Goal: Task Accomplishment & Management: Use online tool/utility

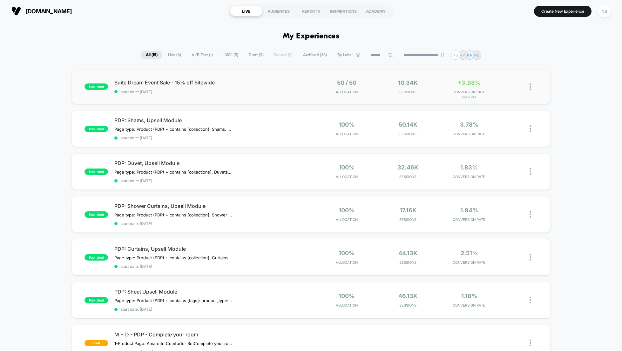
click at [153, 79] on div "published Suite Dream Event Sale - 15% off Sitewide start date: [DATE] 50 / 50 …" at bounding box center [310, 86] width 479 height 35
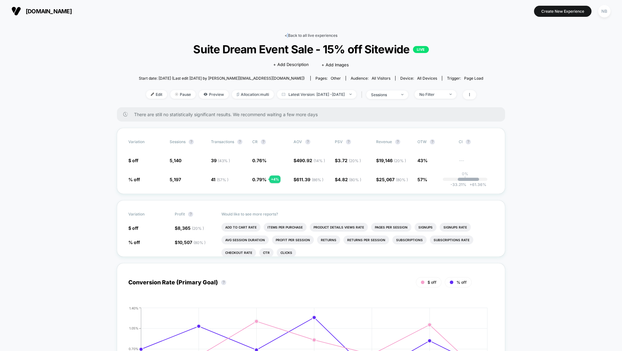
click at [288, 35] on link "< Back to all live experiences" at bounding box center [311, 35] width 53 height 5
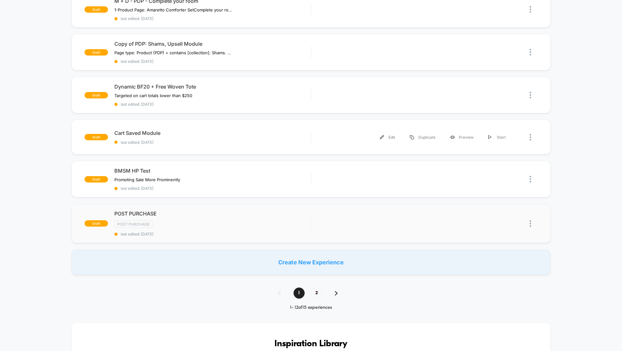
scroll to position [339, 0]
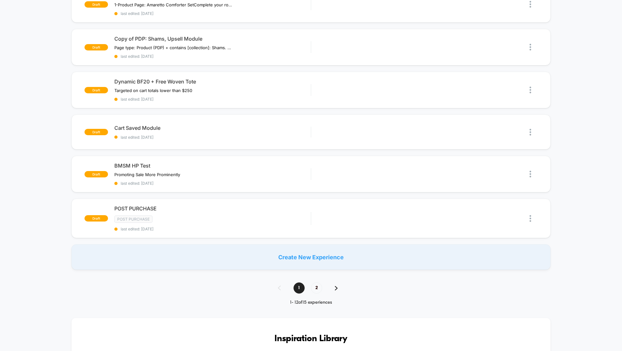
click at [325, 256] on div "Create New Experience" at bounding box center [310, 257] width 479 height 25
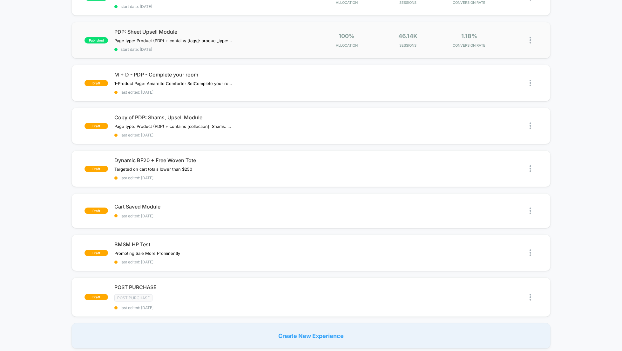
scroll to position [264, 0]
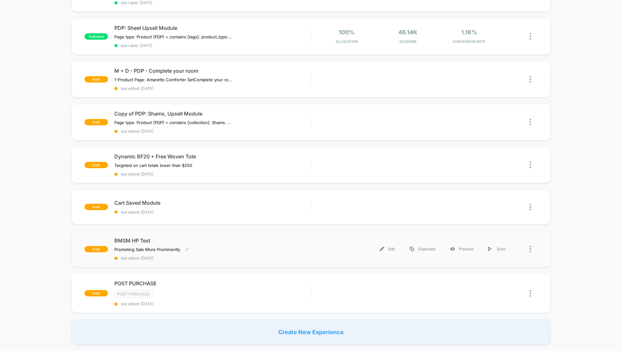
click at [196, 252] on div "Promoting Sale More Prominently Click to edit experience details Promoting Sale…" at bounding box center [183, 249] width 138 height 5
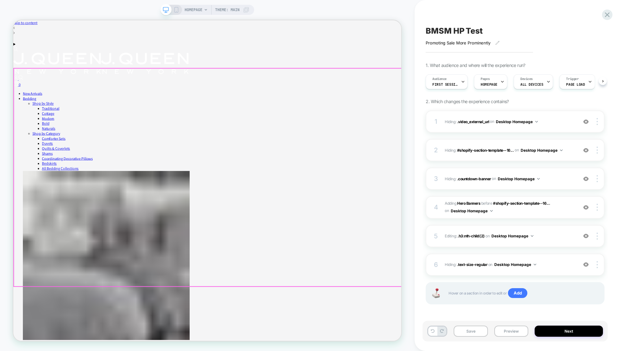
scroll to position [0, 0]
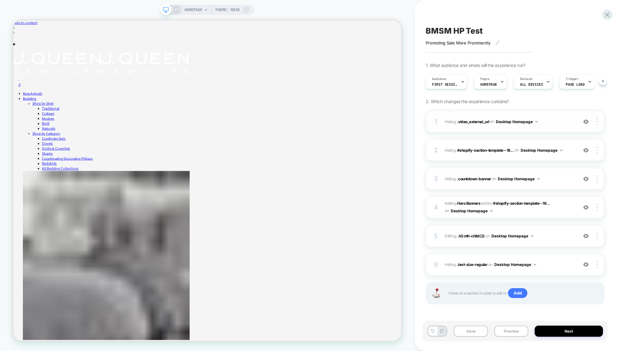
click at [561, 119] on span "Hiding : .video_external_url .video_external_url on Desktop Homepage" at bounding box center [510, 122] width 130 height 8
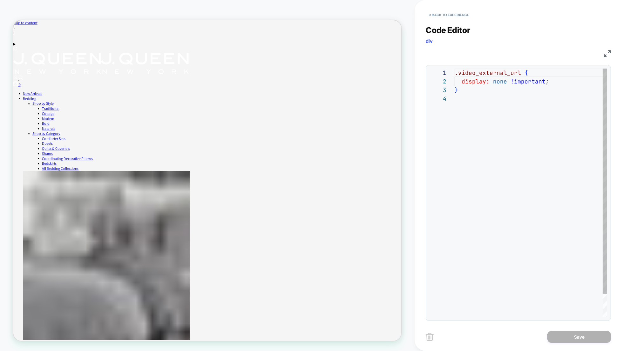
scroll to position [26, 0]
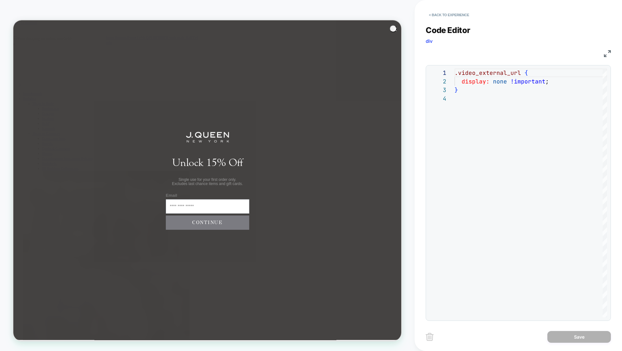
click at [522, 31] on circle "Close dialog" at bounding box center [522, 32] width 9 height 9
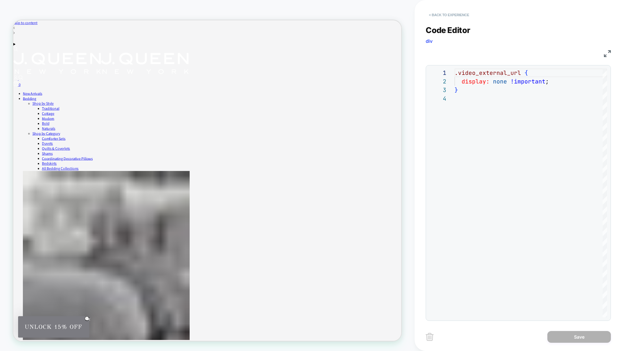
click at [441, 13] on button "< Back to experience" at bounding box center [449, 15] width 46 height 10
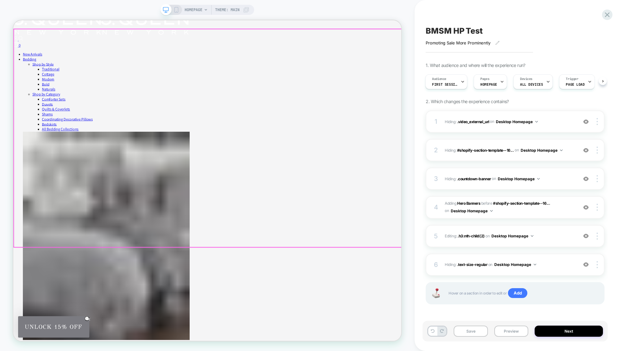
scroll to position [52, 0]
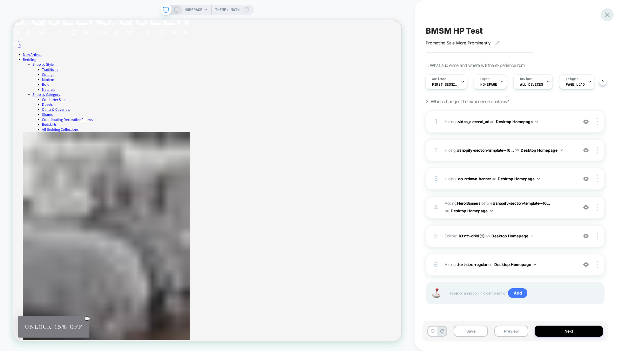
click at [608, 13] on icon at bounding box center [607, 14] width 5 height 5
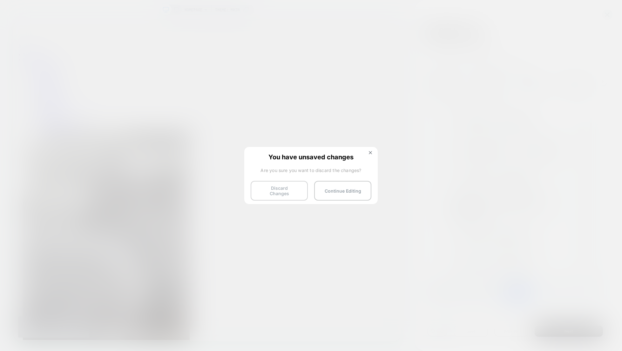
click at [296, 192] on button "Discard Changes" at bounding box center [279, 191] width 57 height 20
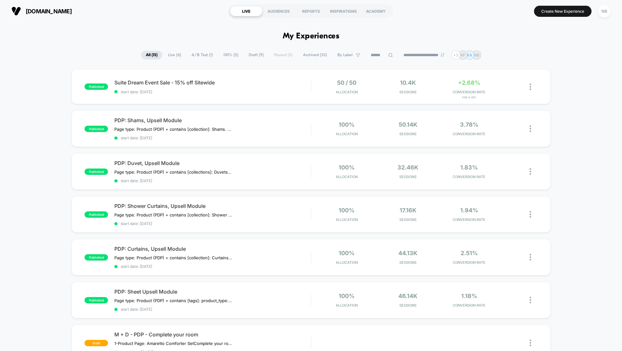
click at [249, 55] on span "Draft ( 9 )" at bounding box center [256, 55] width 24 height 9
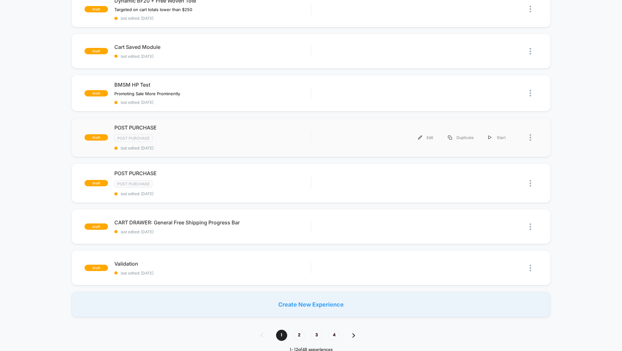
scroll to position [165, 0]
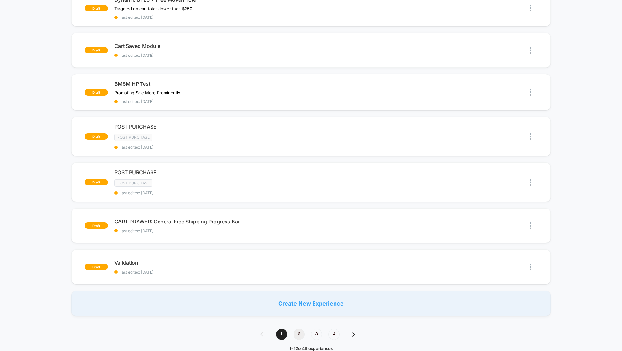
click at [300, 334] on span "2" at bounding box center [298, 334] width 11 height 11
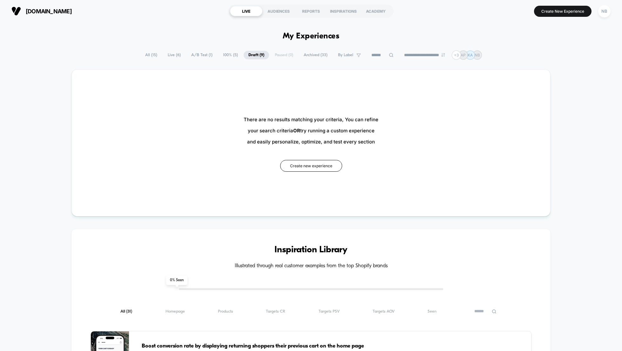
scroll to position [0, 0]
click at [149, 56] on span "All ( 15 )" at bounding box center [151, 55] width 22 height 9
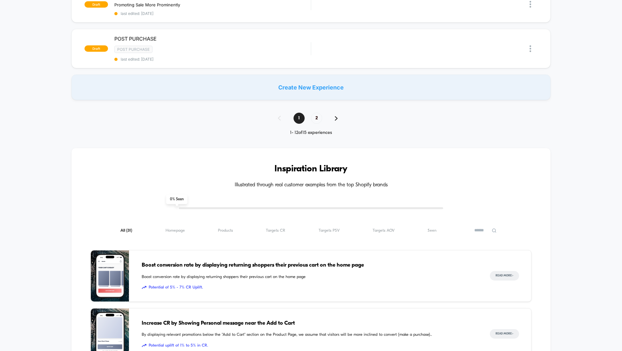
scroll to position [504, 0]
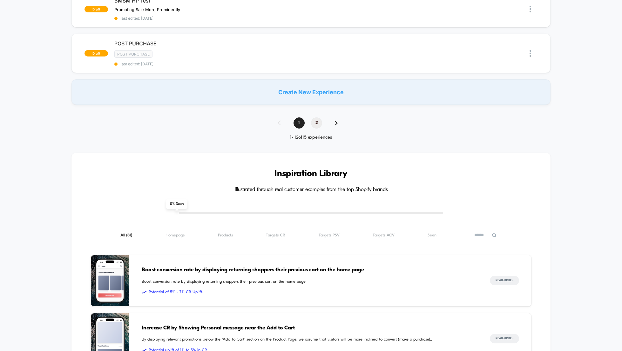
click at [314, 122] on span "2" at bounding box center [316, 123] width 11 height 11
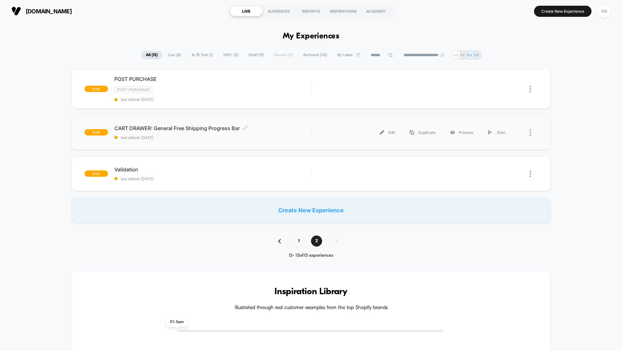
click at [173, 138] on span "last edited: [DATE]" at bounding box center [212, 137] width 196 height 5
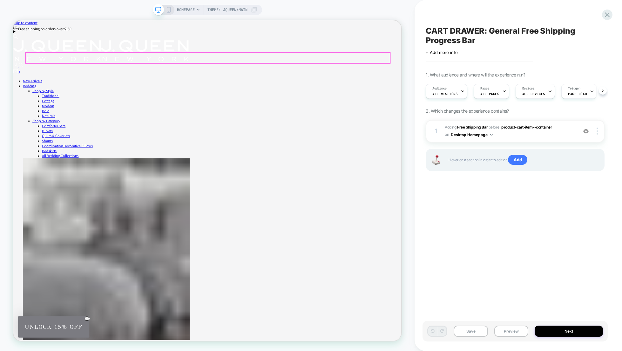
scroll to position [0, 0]
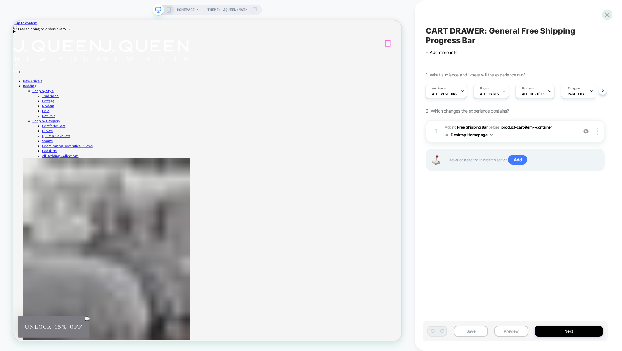
click at [513, 85] on div "1" at bounding box center [271, 89] width 517 height 8
click at [602, 14] on div at bounding box center [607, 14] width 13 height 13
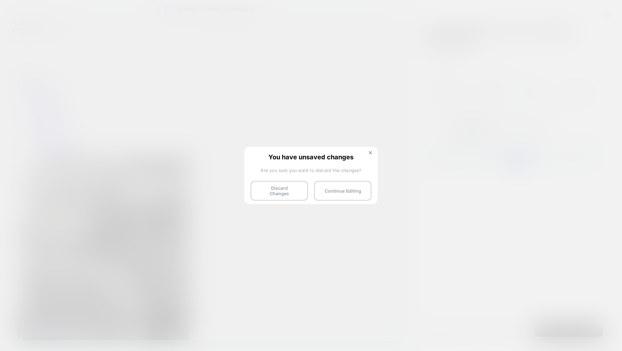
click at [277, 192] on button "Discard Changes" at bounding box center [279, 191] width 57 height 20
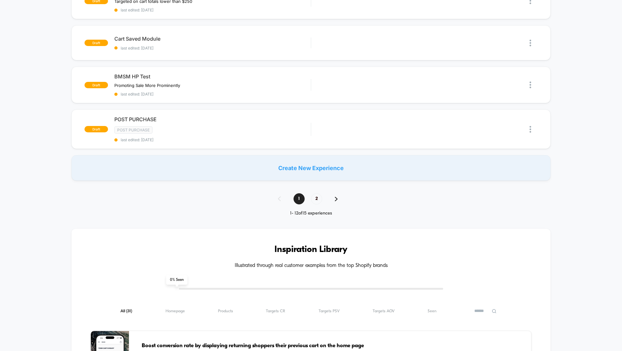
scroll to position [396, 0]
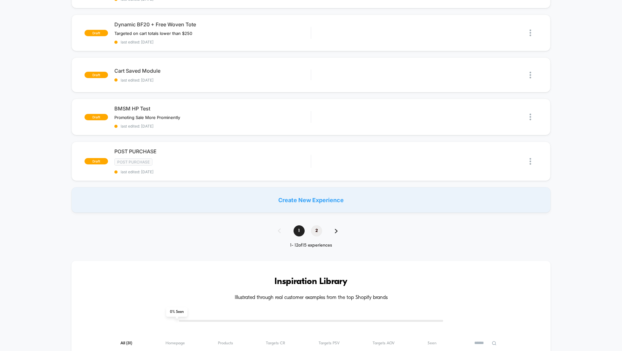
click at [319, 233] on span "2" at bounding box center [316, 230] width 11 height 11
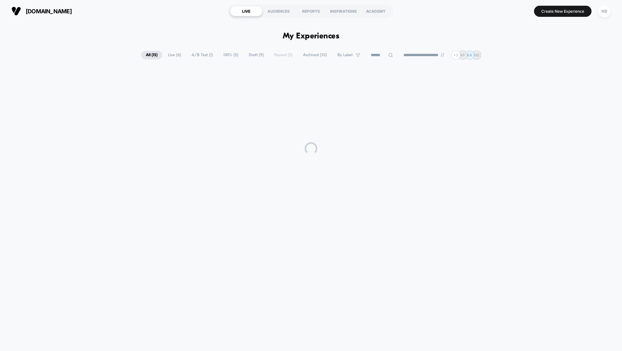
scroll to position [0, 0]
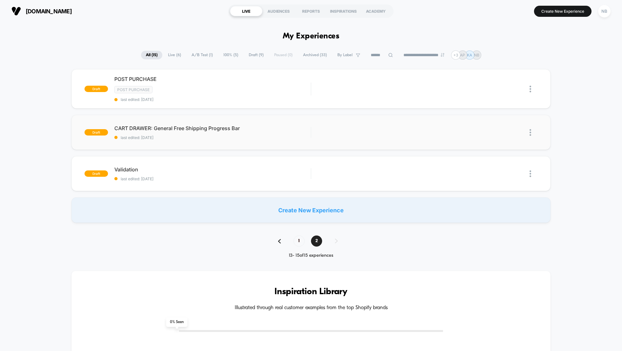
click at [530, 133] on img at bounding box center [530, 132] width 2 height 7
click at [190, 131] on span "CART DRAWER: General Free Shipping Progress Bar Click to edit experience details" at bounding box center [212, 128] width 196 height 6
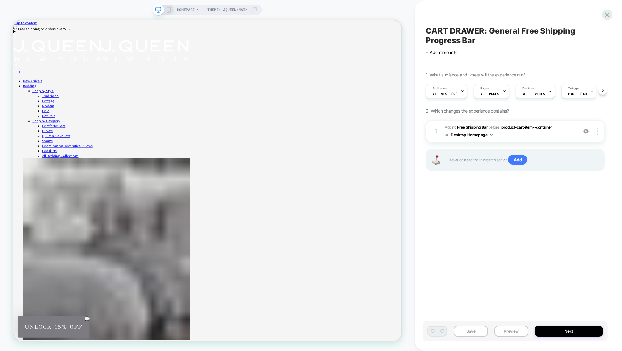
scroll to position [0, 0]
click at [607, 15] on icon at bounding box center [607, 14] width 5 height 5
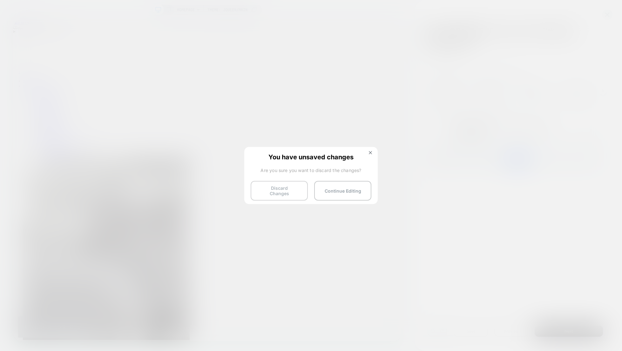
click at [279, 193] on button "Discard Changes" at bounding box center [279, 191] width 57 height 20
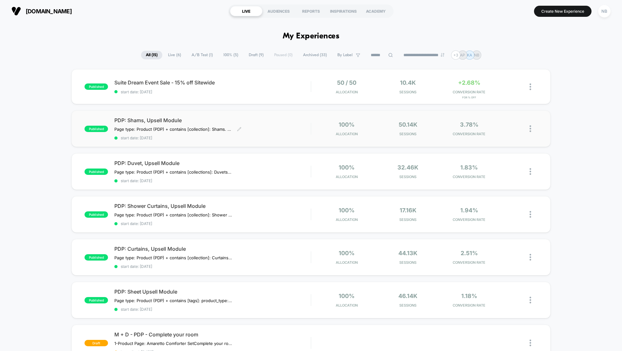
click at [252, 138] on span "start date: [DATE]" at bounding box center [212, 138] width 196 height 5
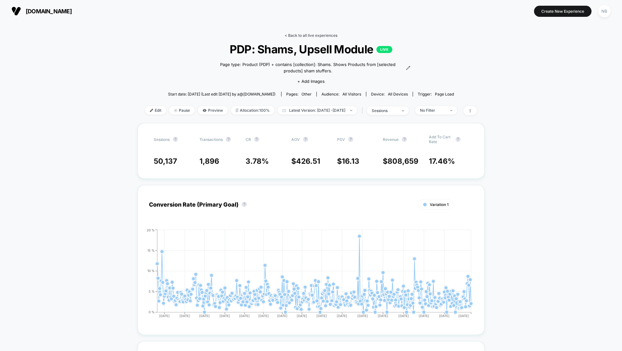
click at [288, 37] on link "< Back to all live experiences" at bounding box center [311, 35] width 53 height 5
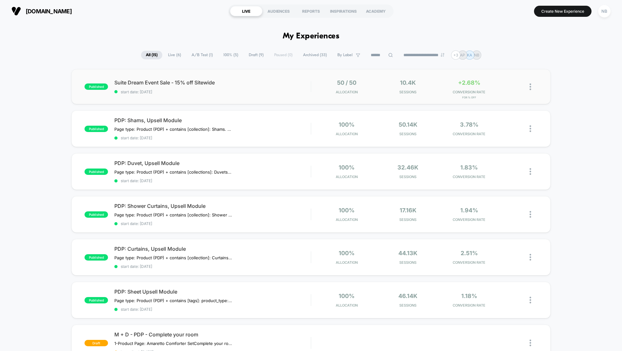
click at [201, 77] on div "published Suite Dream Event Sale - 15% off Sitewide start date: [DATE] 50 / 50 …" at bounding box center [310, 86] width 479 height 35
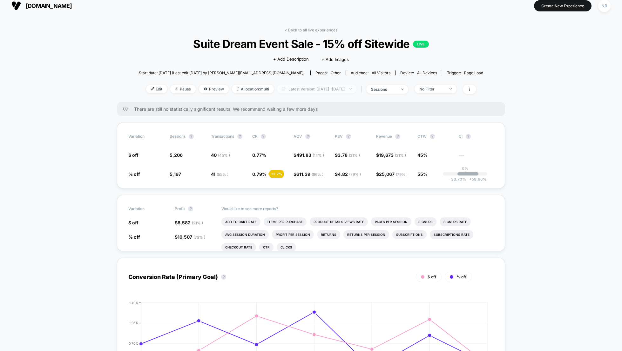
scroll to position [7, 0]
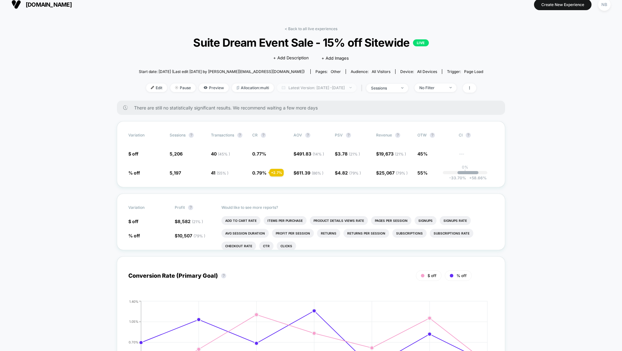
click at [356, 86] on span "Latest Version: [DATE] - [DATE]" at bounding box center [316, 88] width 79 height 9
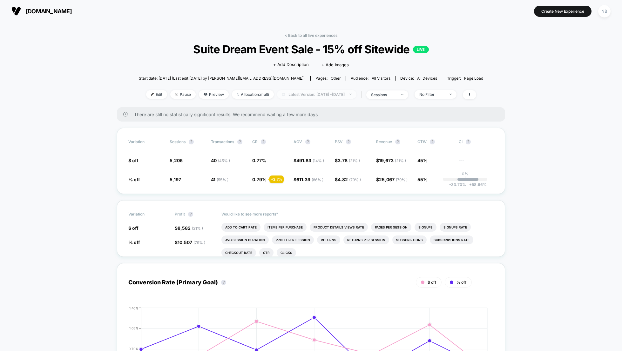
scroll to position [0, 0]
click at [353, 97] on span "Latest Version: [DATE] - [DATE]" at bounding box center [316, 94] width 79 height 9
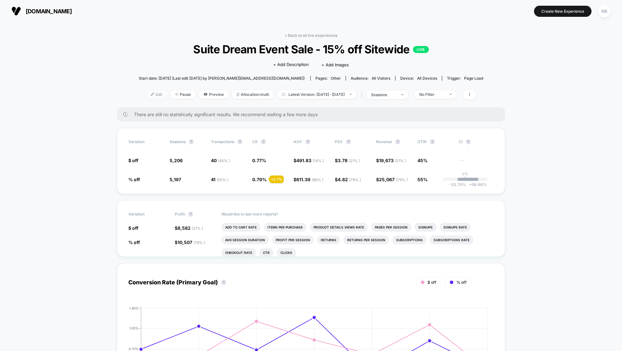
click at [151, 95] on img at bounding box center [152, 94] width 3 height 3
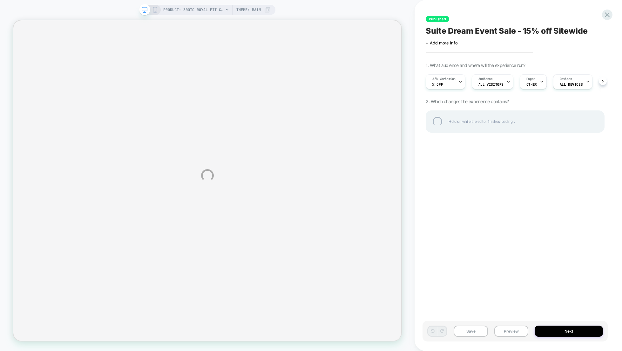
click at [563, 333] on div "PRODUCT: 300TC Royal Fit Cotton Sheet Set PRODUCT: 300TC Royal Fit Cotton Sheet…" at bounding box center [311, 175] width 622 height 351
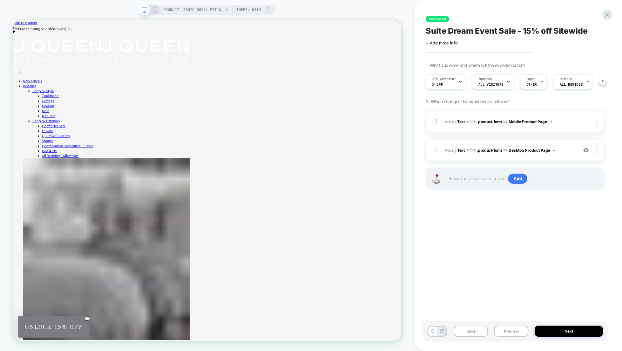
scroll to position [0, 0]
click at [563, 333] on button "Next" at bounding box center [568, 331] width 68 height 11
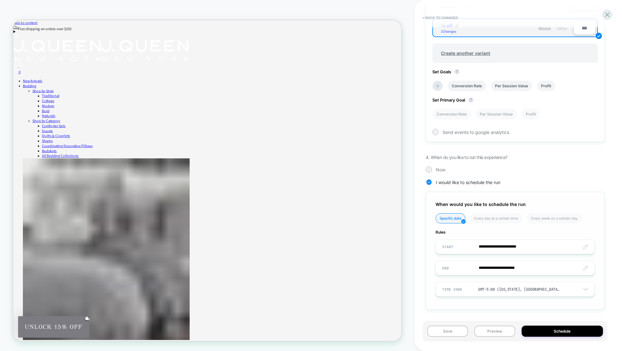
scroll to position [260, 0]
click at [526, 269] on input "**********" at bounding box center [515, 268] width 158 height 15
click at [579, 171] on div "Now" at bounding box center [515, 169] width 179 height 6
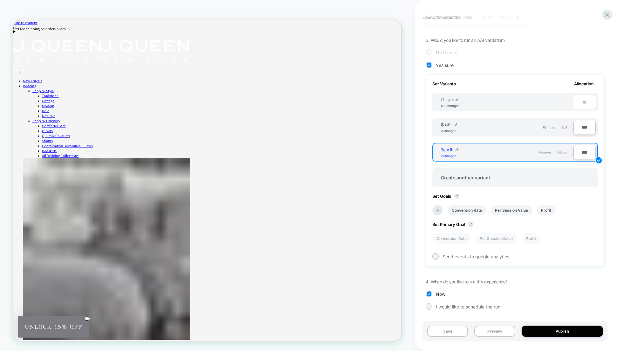
scroll to position [135, 0]
click at [448, 306] on span "I would like to schedule the run" at bounding box center [468, 306] width 64 height 5
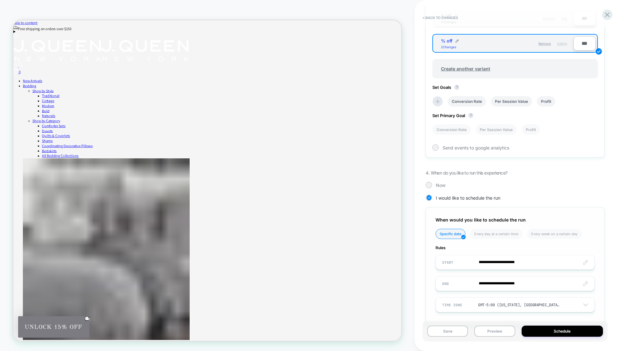
scroll to position [260, 0]
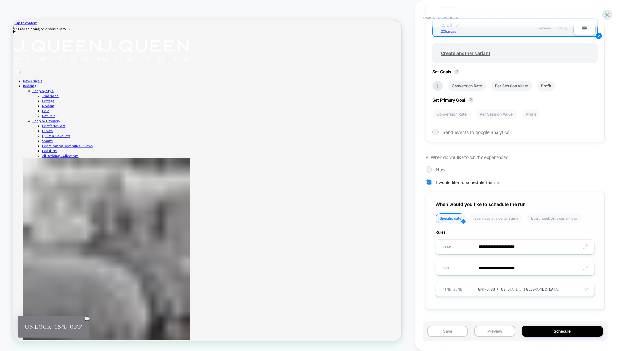
click at [520, 249] on input "**********" at bounding box center [515, 246] width 158 height 15
drag, startPoint x: 461, startPoint y: 205, endPoint x: 462, endPoint y: 209, distance: 3.8
click at [461, 205] on td "18" at bounding box center [460, 204] width 10 height 9
click at [522, 246] on input "**********" at bounding box center [515, 246] width 158 height 15
click at [516, 245] on input "**********" at bounding box center [515, 246] width 158 height 15
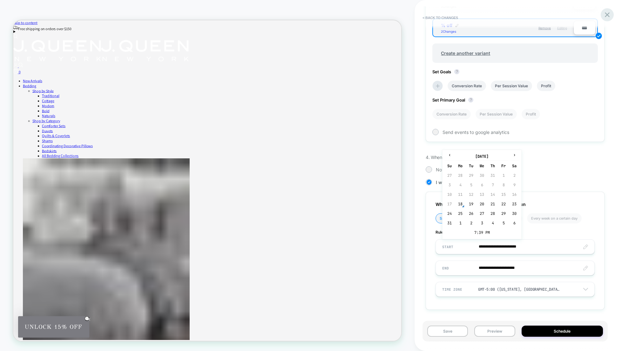
type input "**********"
click at [608, 14] on icon at bounding box center [607, 14] width 5 height 5
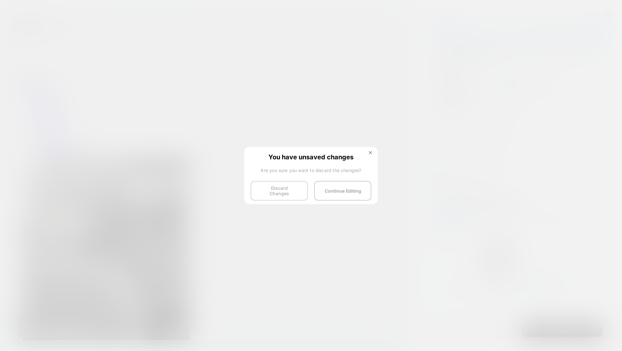
click at [276, 191] on button "Discard Changes" at bounding box center [279, 191] width 57 height 20
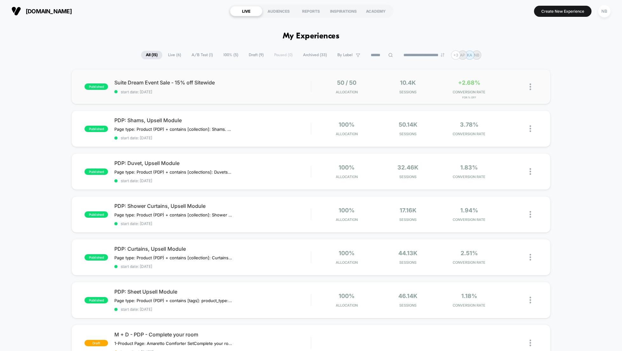
click at [530, 88] on img at bounding box center [530, 87] width 2 height 7
click at [499, 95] on div "Preview Link" at bounding box center [497, 94] width 57 height 14
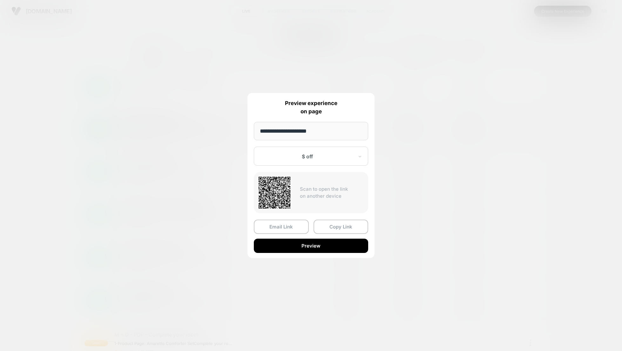
click at [515, 122] on div at bounding box center [311, 175] width 622 height 351
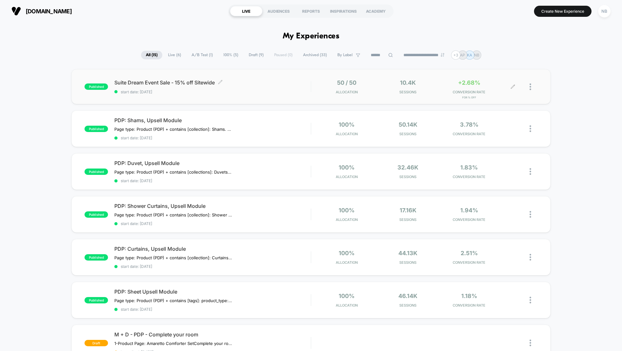
click at [218, 84] on span "Suite Dream Event Sale - 15% off Sitewide Click to edit experience details" at bounding box center [212, 82] width 196 height 6
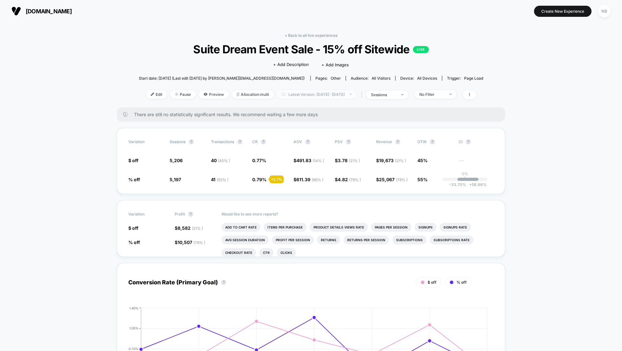
click at [351, 95] on span "Latest Version: [DATE] - [DATE]" at bounding box center [316, 94] width 79 height 9
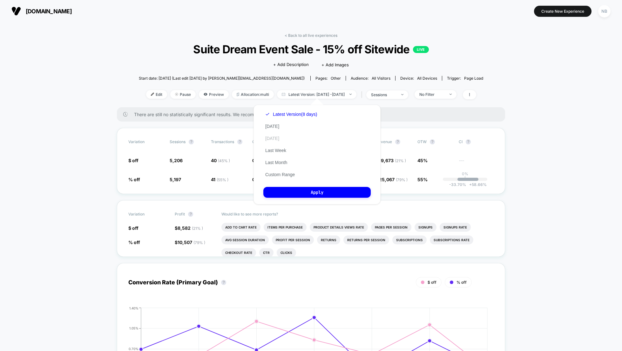
drag, startPoint x: 276, startPoint y: 131, endPoint x: 280, endPoint y: 138, distance: 8.8
click at [276, 129] on button "[DATE]" at bounding box center [272, 127] width 18 height 6
click at [343, 198] on button "Apply" at bounding box center [316, 192] width 107 height 11
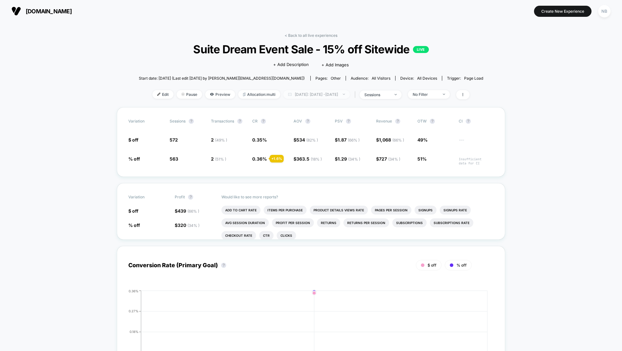
click at [343, 94] on span "[DATE]: [DATE] - [DATE]" at bounding box center [316, 94] width 66 height 9
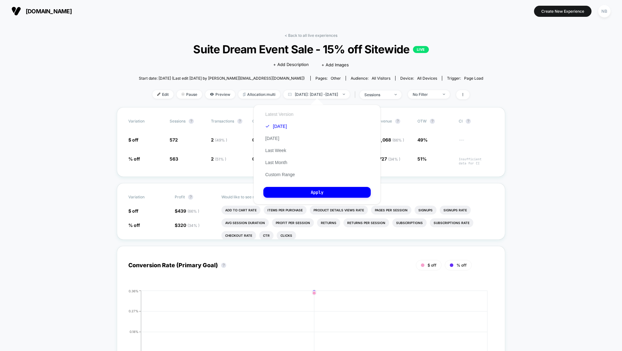
click at [280, 115] on button "Latest Version" at bounding box center [279, 114] width 32 height 6
click at [280, 178] on button "Custom Range" at bounding box center [279, 175] width 33 height 6
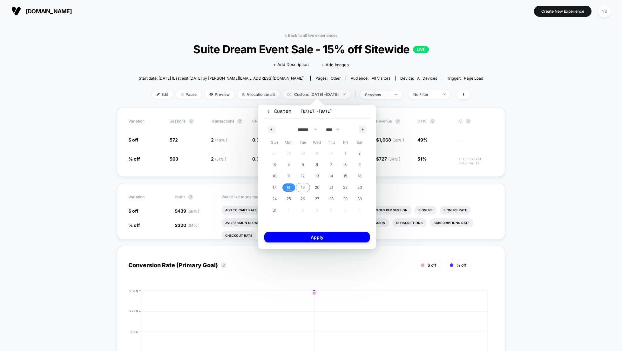
click at [303, 189] on span "19" at bounding box center [303, 187] width 4 height 11
click at [322, 243] on button "Apply" at bounding box center [316, 237] width 105 height 10
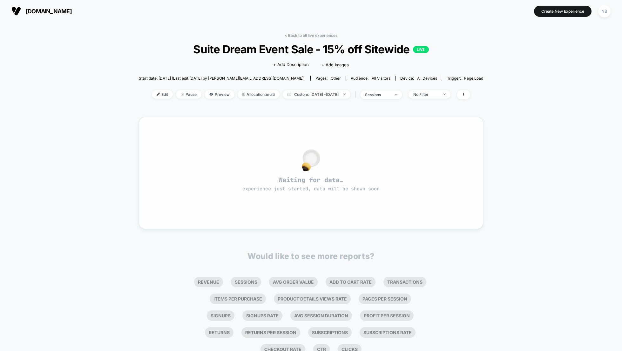
scroll to position [1, 0]
click at [350, 97] on span "Custom: [DATE] - [DATE]" at bounding box center [317, 93] width 68 height 9
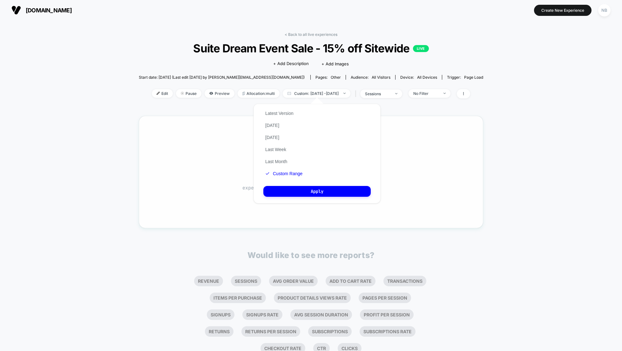
click at [469, 159] on div at bounding box center [310, 159] width 321 height 13
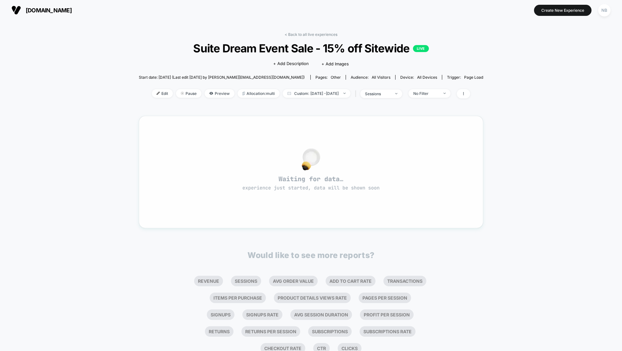
scroll to position [1, 0]
click at [316, 88] on div "< Back to all live experiences Suite Dream Event Sale - 15% off Sitewide LIVE C…" at bounding box center [311, 69] width 344 height 74
drag, startPoint x: 314, startPoint y: 91, endPoint x: 310, endPoint y: 96, distance: 5.9
click at [314, 91] on span "Custom: [DATE] - [DATE]" at bounding box center [317, 94] width 68 height 9
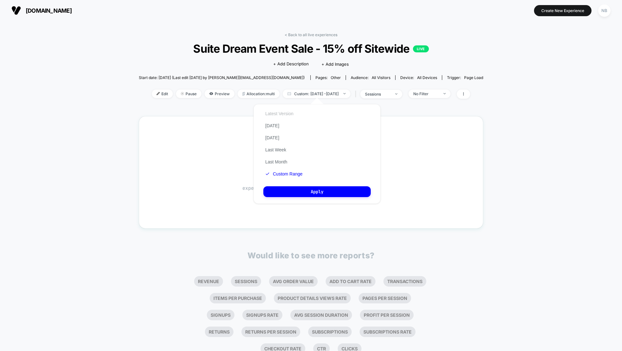
click at [284, 113] on button "Latest Version" at bounding box center [279, 114] width 32 height 6
click at [347, 197] on button "Apply" at bounding box center [316, 191] width 107 height 11
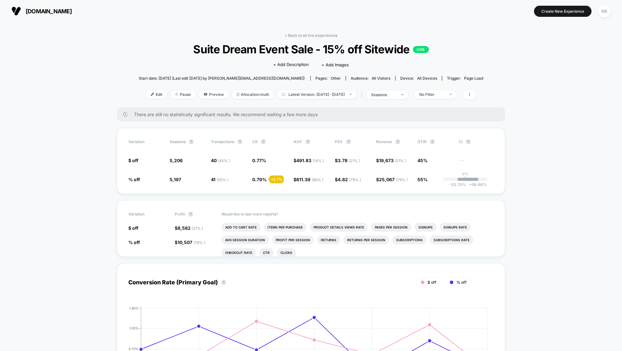
click at [37, 15] on button "[DOMAIN_NAME]" at bounding box center [42, 11] width 64 height 10
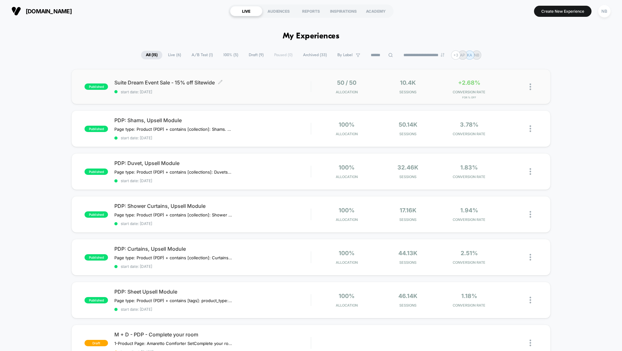
click at [132, 85] on span "Suite Dream Event Sale - 15% off Sitewide Click to edit experience details" at bounding box center [212, 82] width 196 height 6
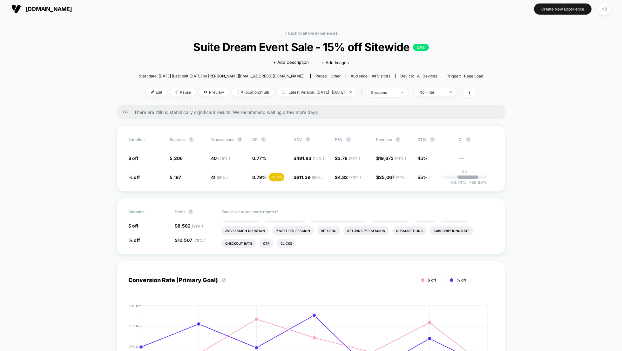
scroll to position [4, 0]
